Goal: Find specific page/section: Find specific page/section

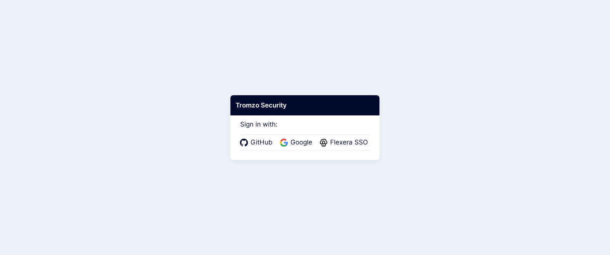
click at [267, 144] on span "GitHub" at bounding box center [261, 143] width 27 height 10
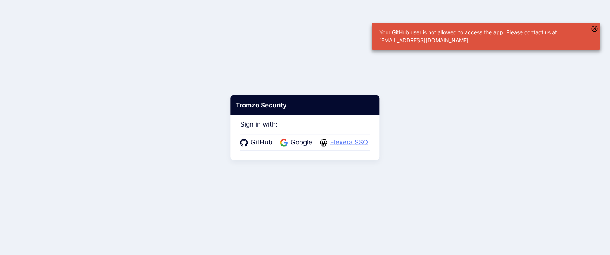
click at [341, 145] on span "Flexera SSO" at bounding box center [349, 143] width 42 height 10
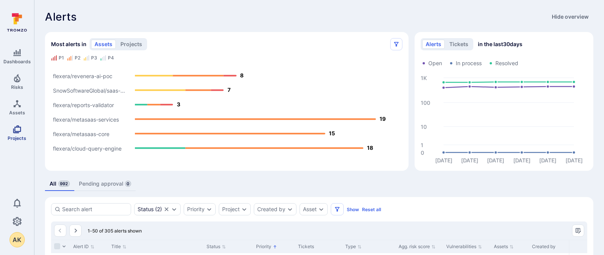
click at [14, 134] on link "Projects" at bounding box center [17, 133] width 34 height 23
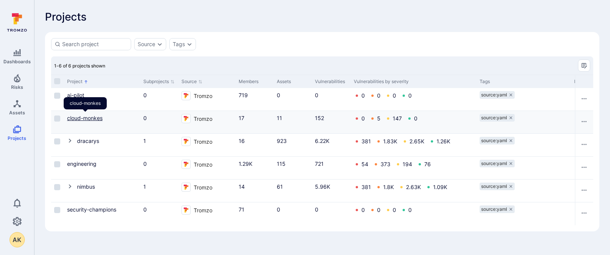
click at [98, 119] on link "cloud-monkes" at bounding box center [84, 118] width 35 height 6
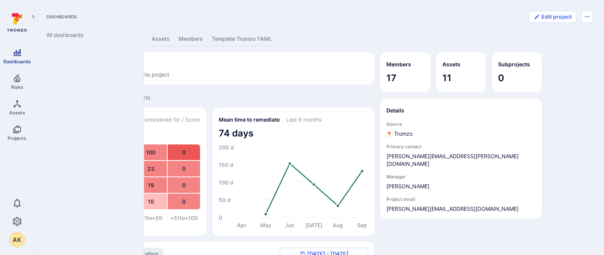
click at [18, 54] on icon "Dashboards" at bounding box center [17, 52] width 8 height 7
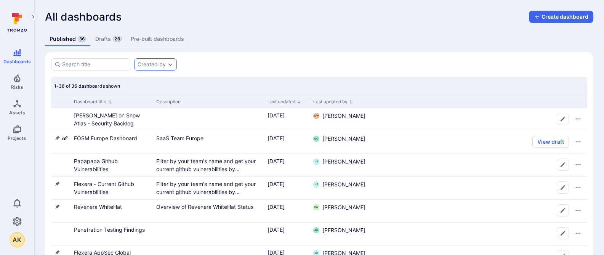
click at [151, 68] on div "Created by" at bounding box center [155, 64] width 43 height 12
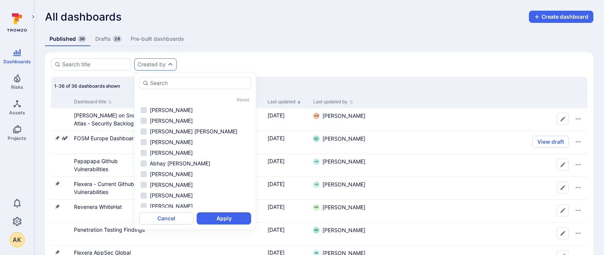
click at [148, 40] on link "Pre-built dashboards" at bounding box center [157, 39] width 63 height 14
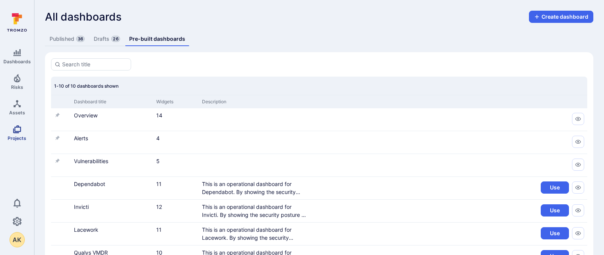
click at [21, 132] on icon "Projects" at bounding box center [17, 129] width 9 height 9
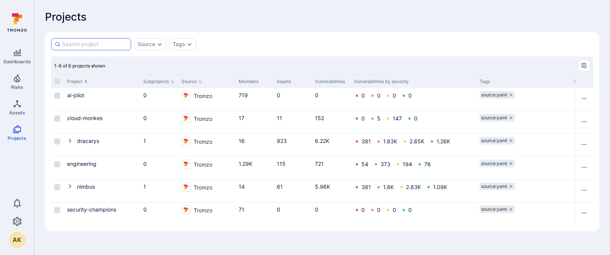
click at [115, 45] on input at bounding box center [95, 44] width 66 height 8
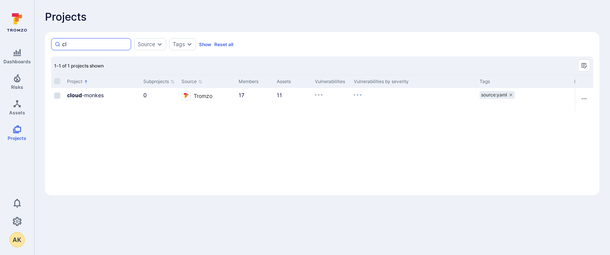
type input "c"
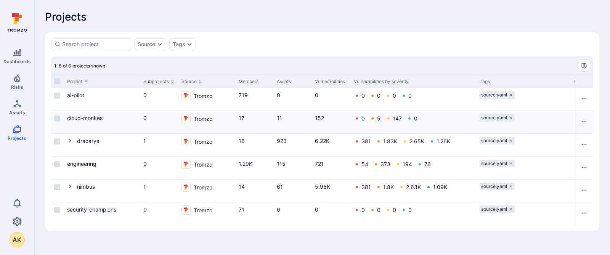
click at [379, 119] on link "5" at bounding box center [378, 118] width 3 height 6
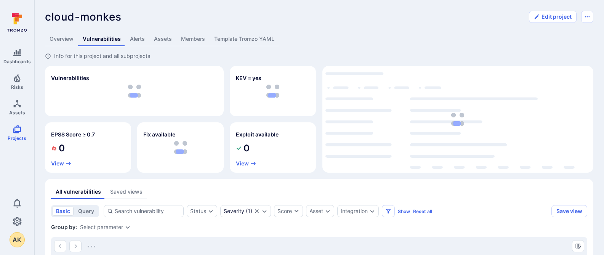
click at [68, 37] on link "Overview" at bounding box center [61, 39] width 33 height 14
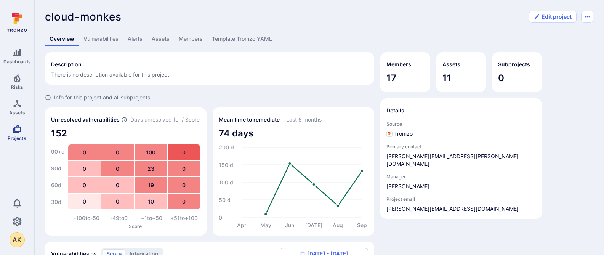
click at [16, 135] on span "Projects" at bounding box center [17, 138] width 19 height 6
